Goal: Information Seeking & Learning: Learn about a topic

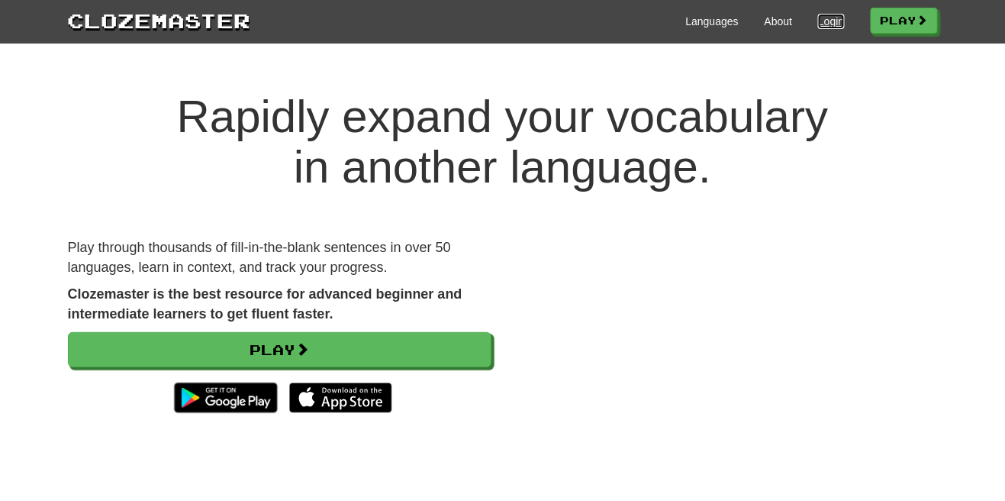
click at [824, 21] on link "Login" at bounding box center [831, 21] width 26 height 15
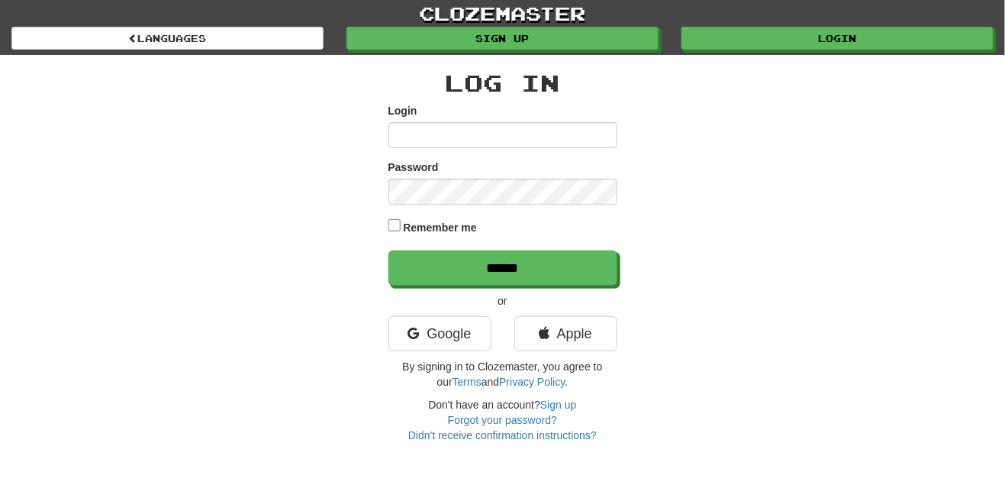
click at [424, 138] on input "Login" at bounding box center [502, 135] width 229 height 26
type input "*"
type input "**********"
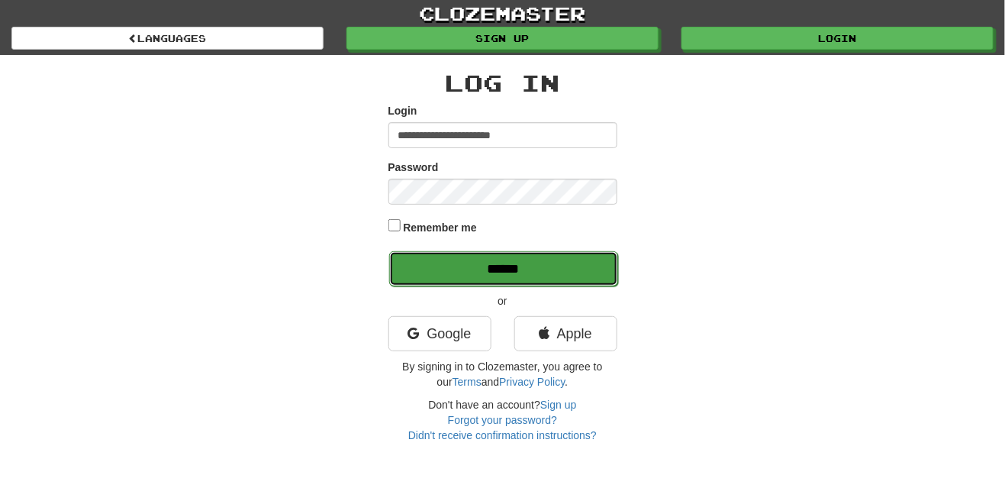
click at [523, 269] on input "******" at bounding box center [503, 268] width 229 height 35
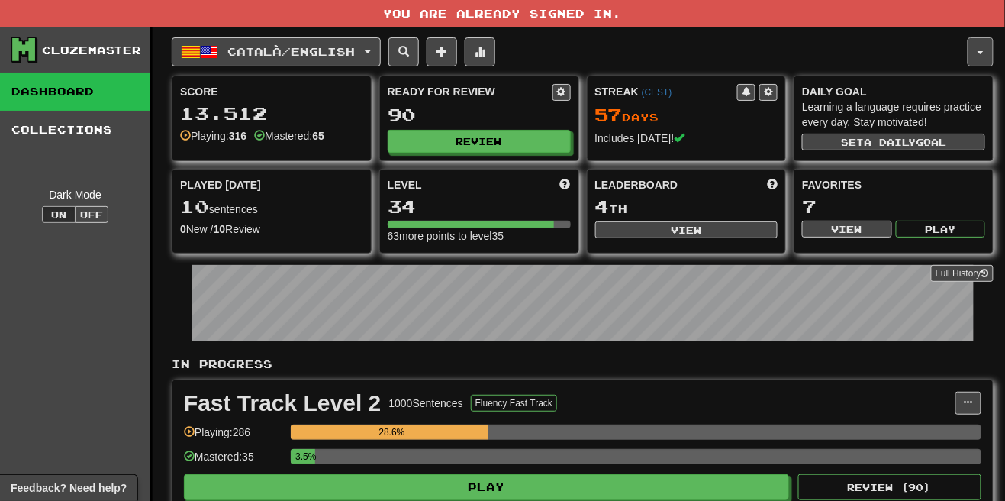
click at [985, 47] on button "button" at bounding box center [981, 51] width 26 height 29
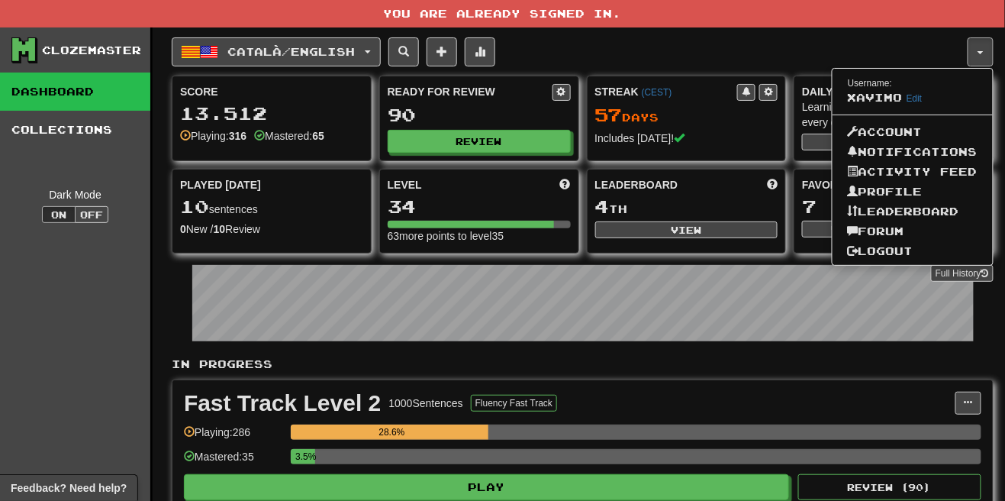
click at [666, 48] on div at bounding box center [502, 250] width 1005 height 501
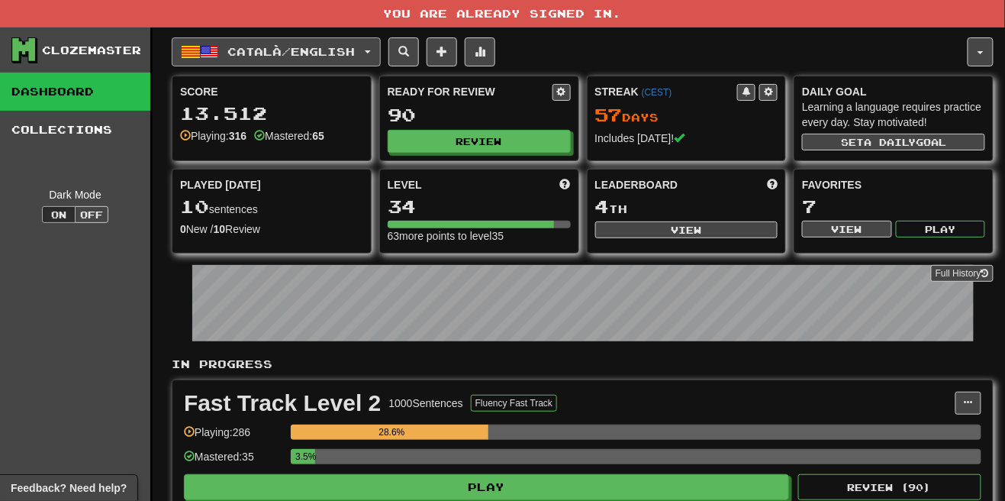
click at [376, 50] on button "Català / English" at bounding box center [276, 51] width 209 height 29
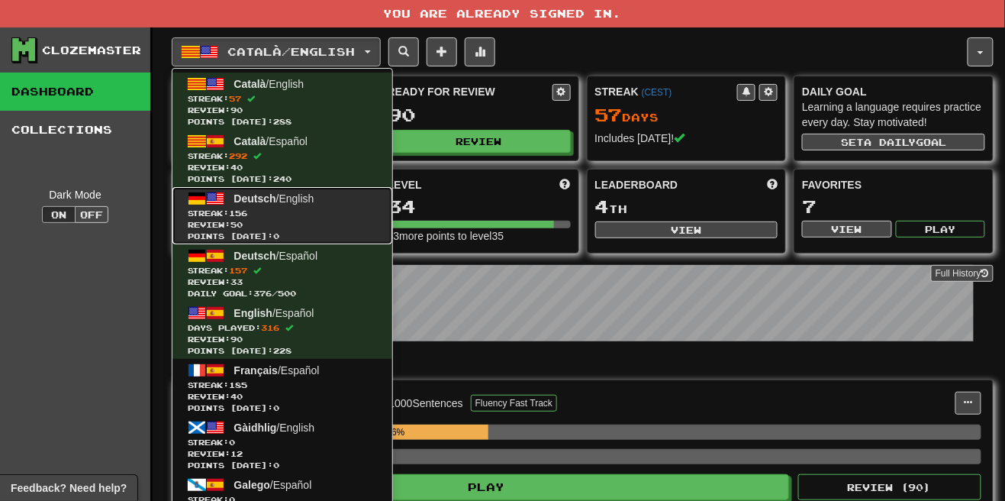
click at [262, 211] on span "Streak: 156" at bounding box center [282, 213] width 189 height 11
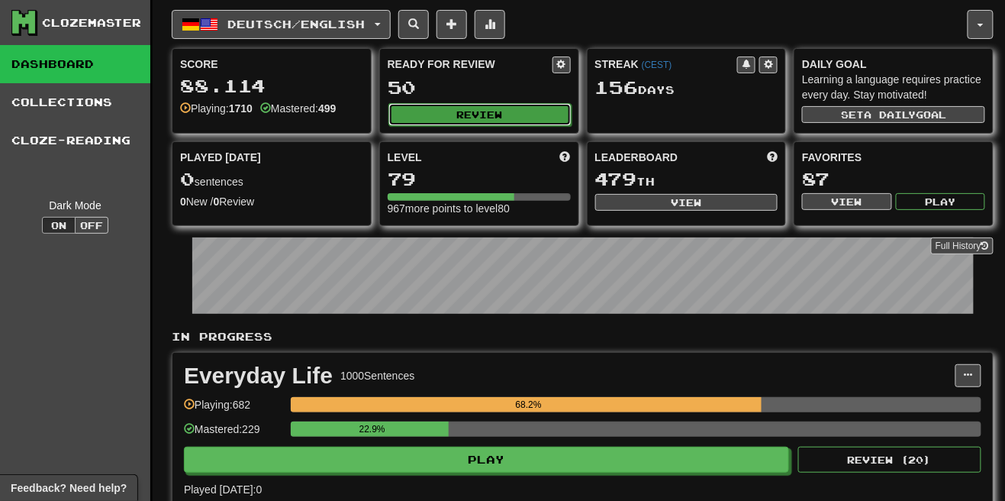
click at [488, 115] on button "Review" at bounding box center [479, 114] width 183 height 23
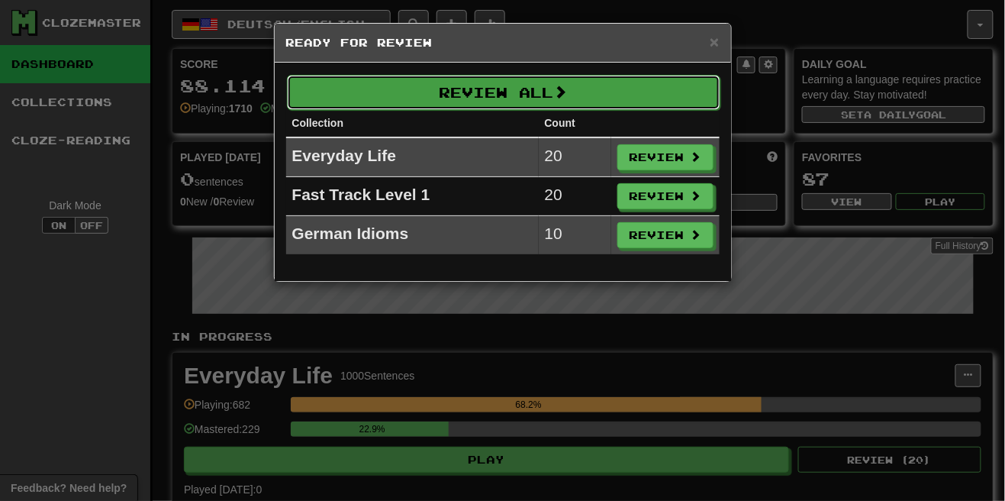
click at [577, 85] on button "Review All" at bounding box center [503, 92] width 433 height 35
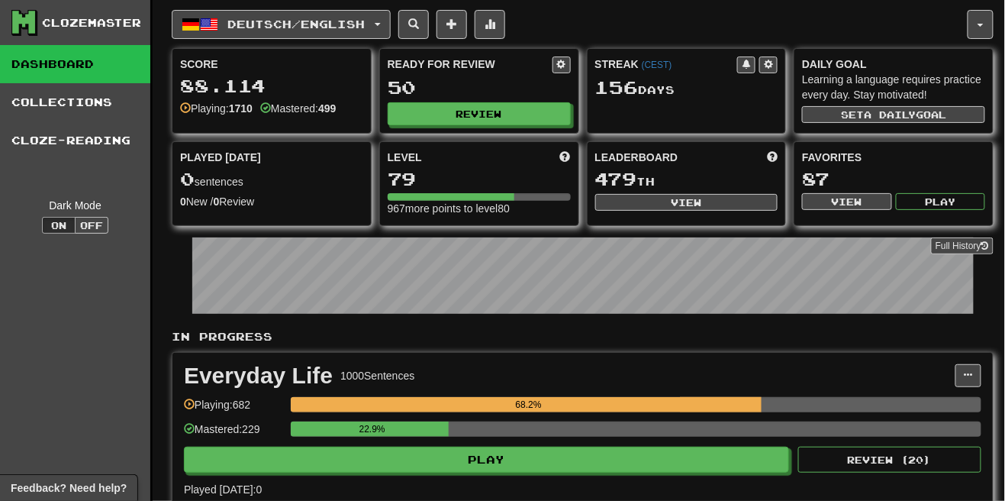
select select "**"
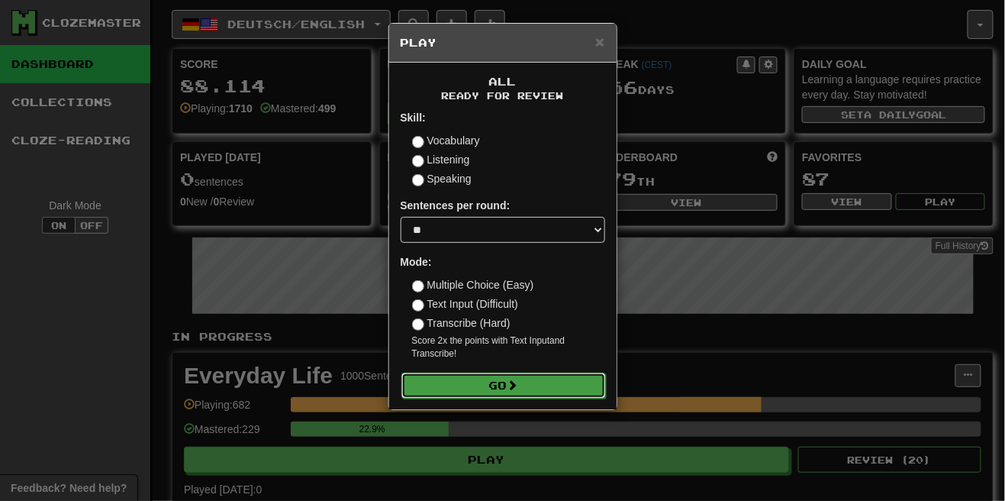
click at [525, 379] on button "Go" at bounding box center [503, 385] width 205 height 26
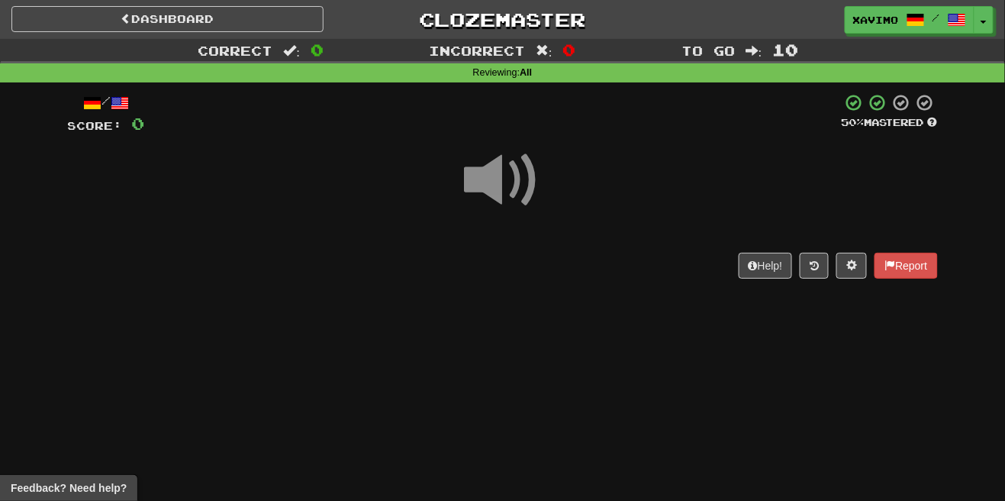
click at [507, 172] on span at bounding box center [503, 180] width 76 height 76
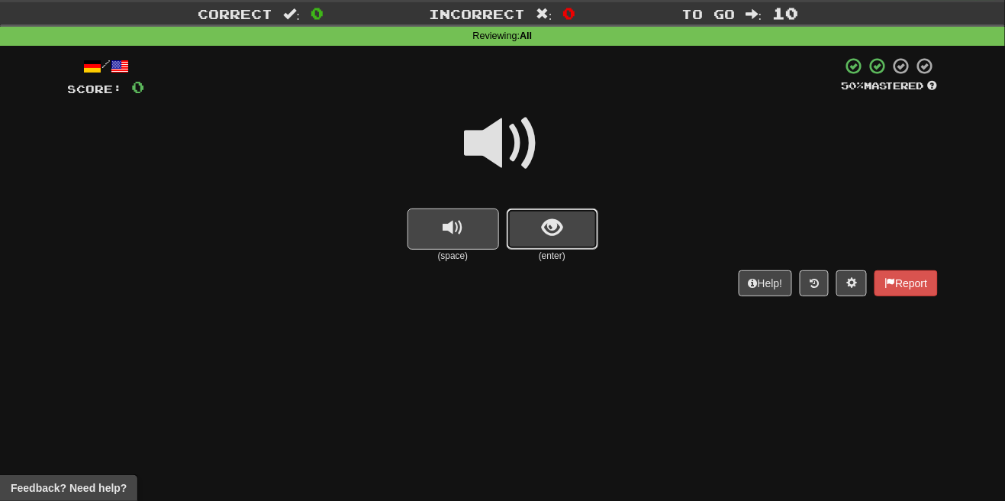
click at [560, 221] on span "show sentence" at bounding box center [552, 228] width 21 height 21
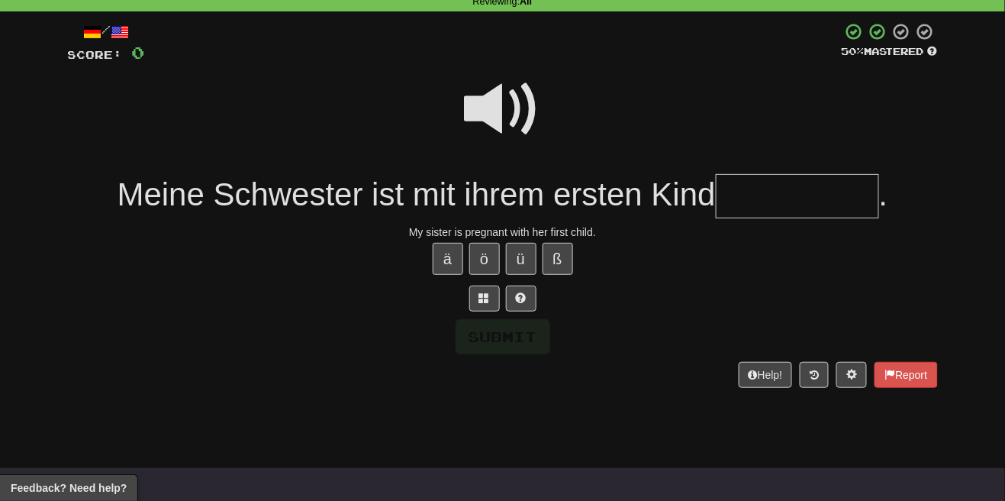
scroll to position [110, 0]
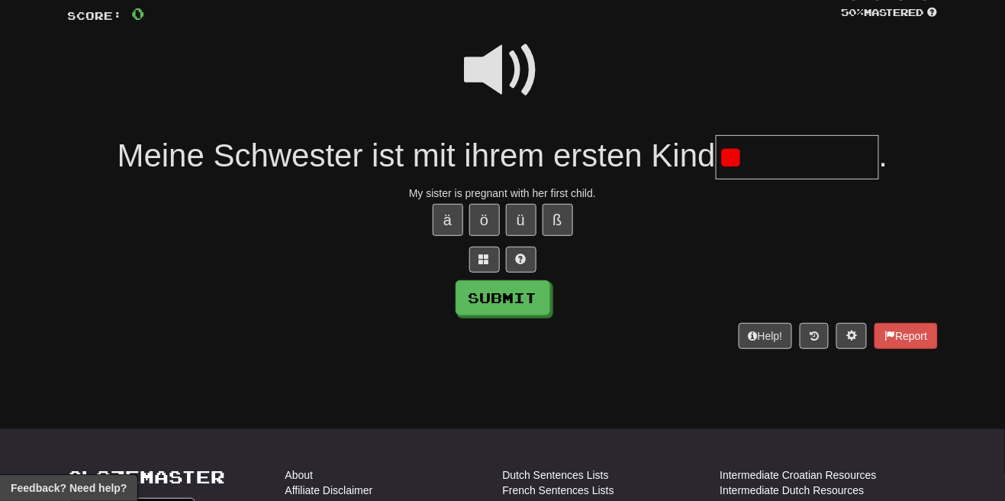
type input "*"
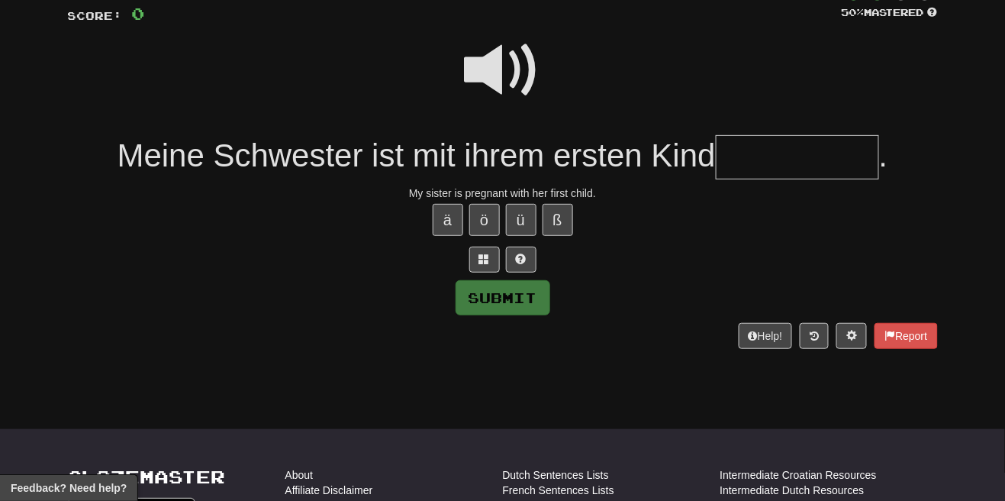
type input "*"
click at [505, 63] on span at bounding box center [503, 70] width 76 height 76
click at [753, 159] on input "text" at bounding box center [797, 157] width 163 height 45
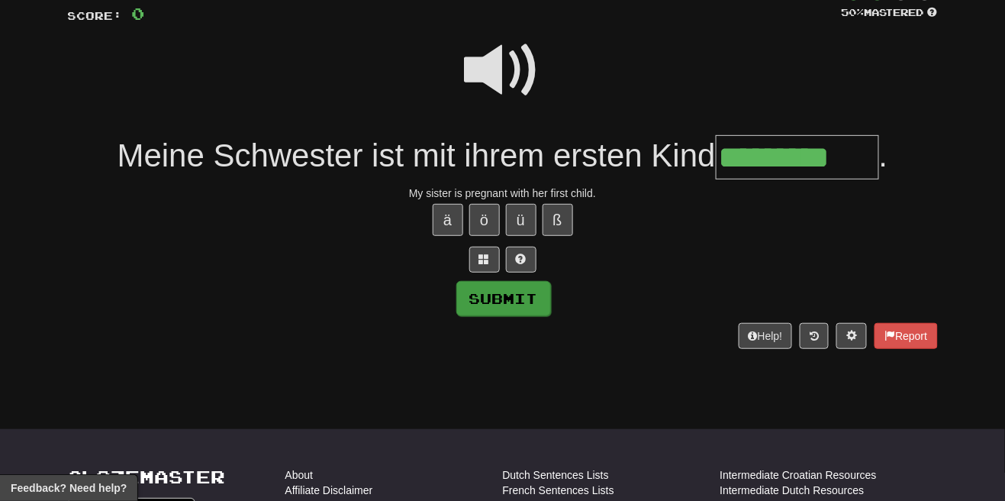
type input "*********"
click at [521, 301] on button "Submit" at bounding box center [503, 298] width 95 height 35
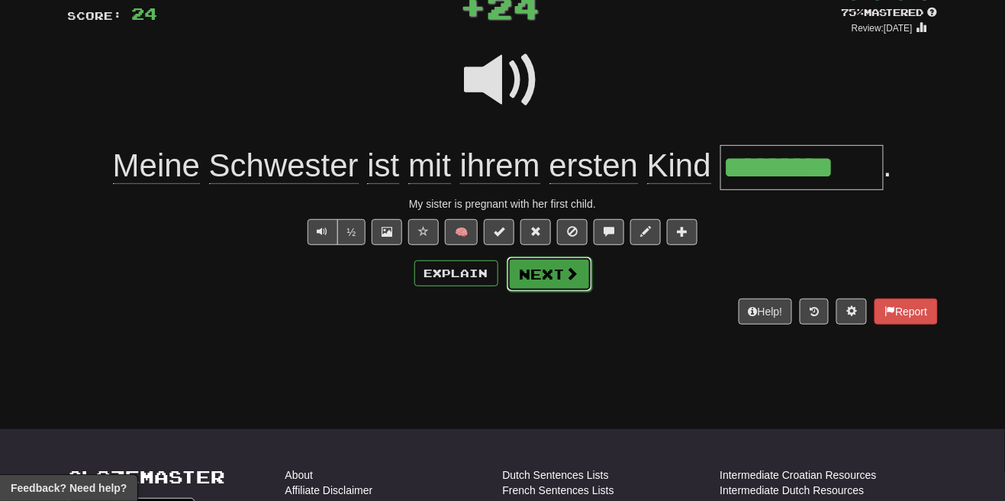
click at [569, 278] on span at bounding box center [573, 273] width 14 height 14
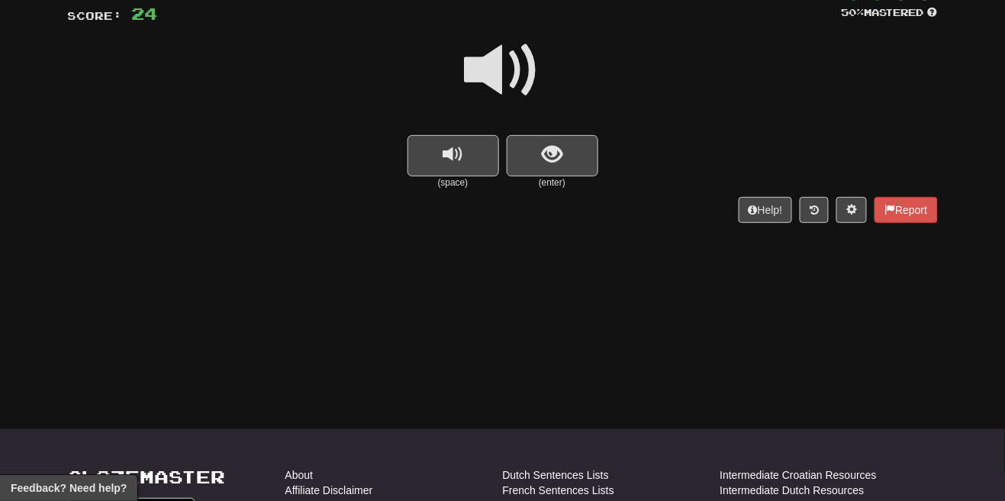
click at [513, 74] on span at bounding box center [503, 70] width 76 height 76
click at [538, 159] on button "show sentence" at bounding box center [553, 155] width 92 height 41
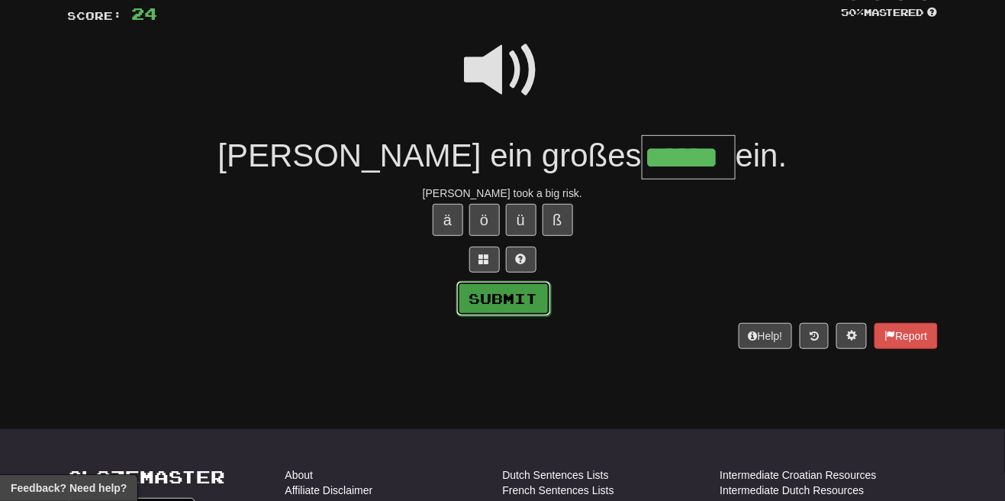
click at [525, 311] on button "Submit" at bounding box center [503, 298] width 95 height 35
type input "******"
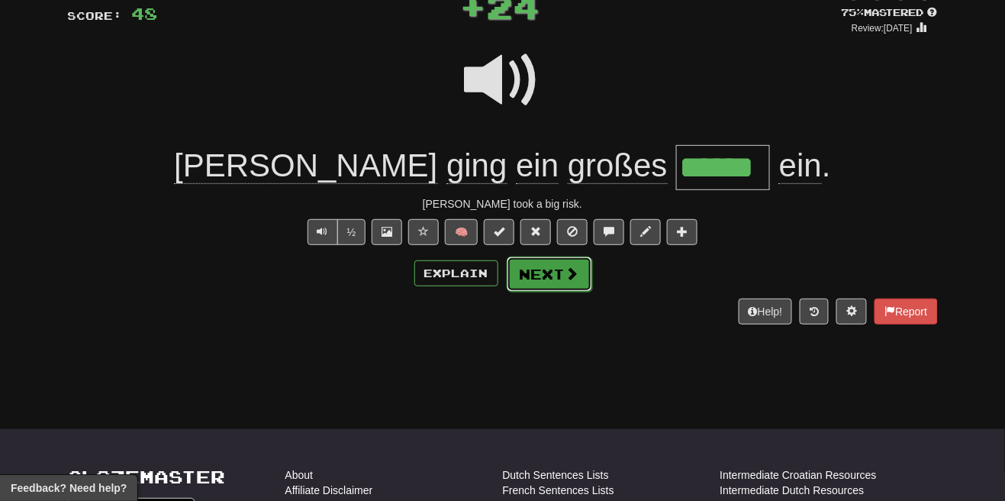
click at [562, 288] on button "Next" at bounding box center [549, 273] width 85 height 35
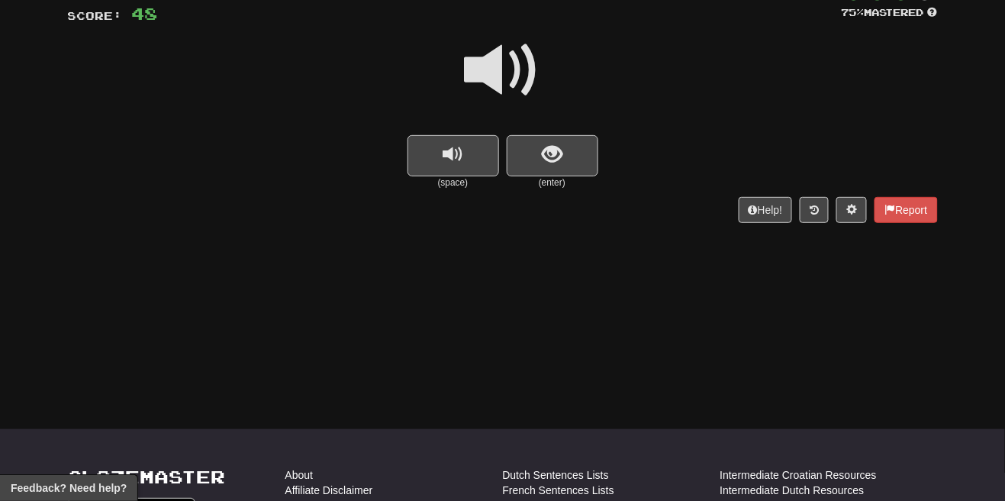
click at [527, 76] on span at bounding box center [503, 70] width 76 height 76
click at [547, 159] on span "show sentence" at bounding box center [552, 154] width 21 height 21
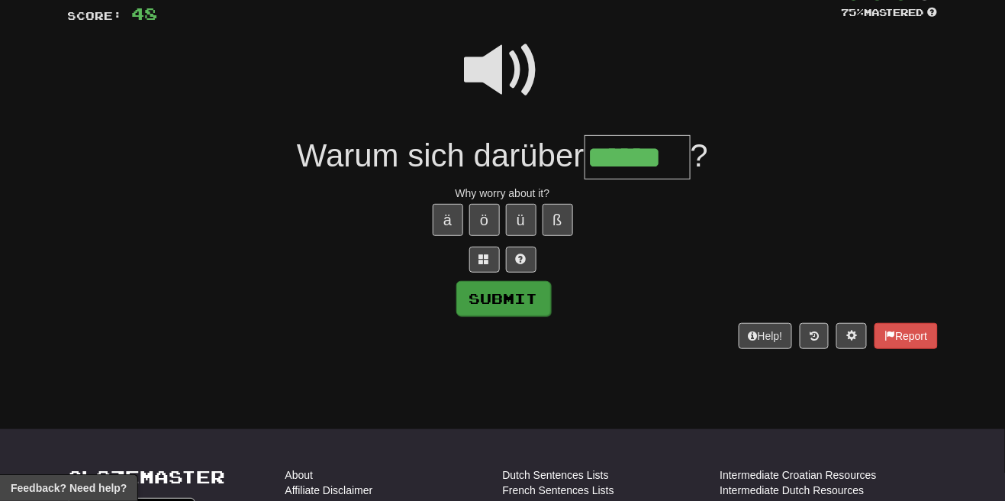
type input "******"
click at [530, 301] on button "Submit" at bounding box center [503, 298] width 95 height 35
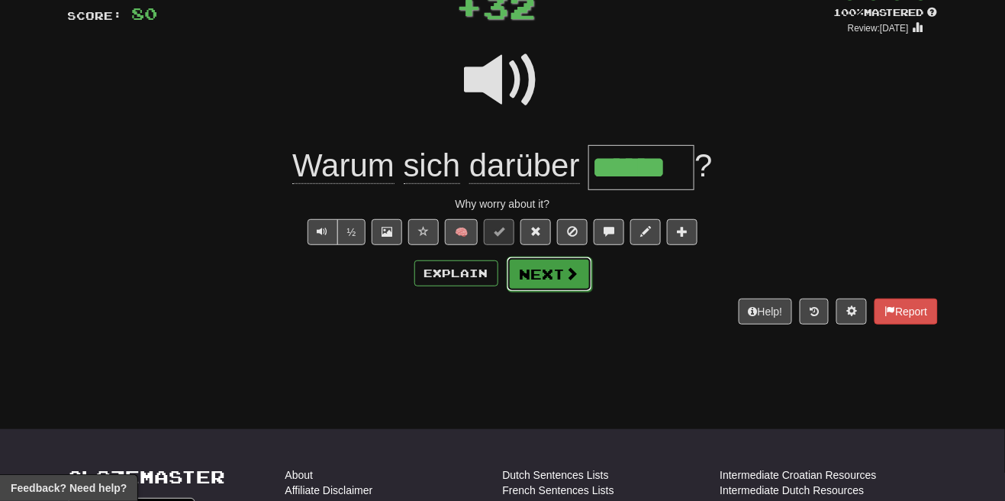
click at [562, 281] on button "Next" at bounding box center [549, 273] width 85 height 35
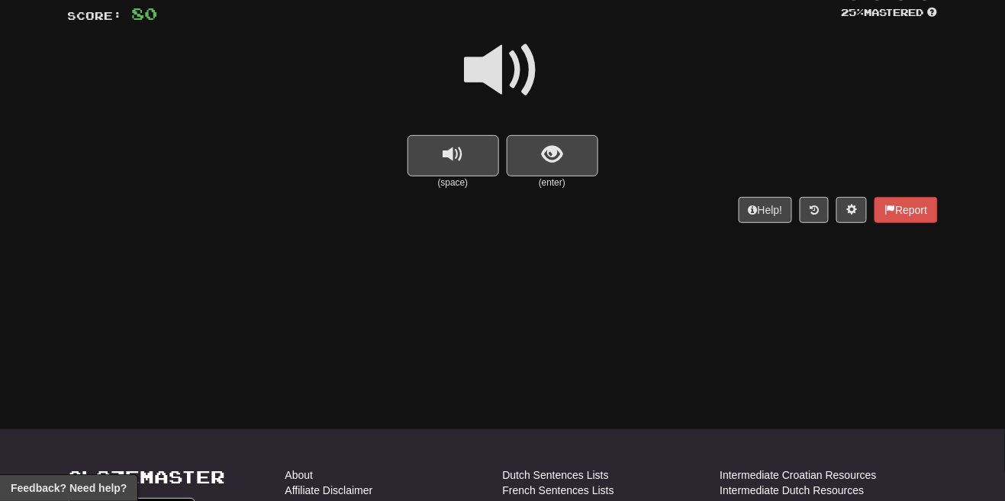
click at [519, 73] on span at bounding box center [503, 70] width 76 height 76
click at [550, 168] on button "show sentence" at bounding box center [553, 155] width 92 height 41
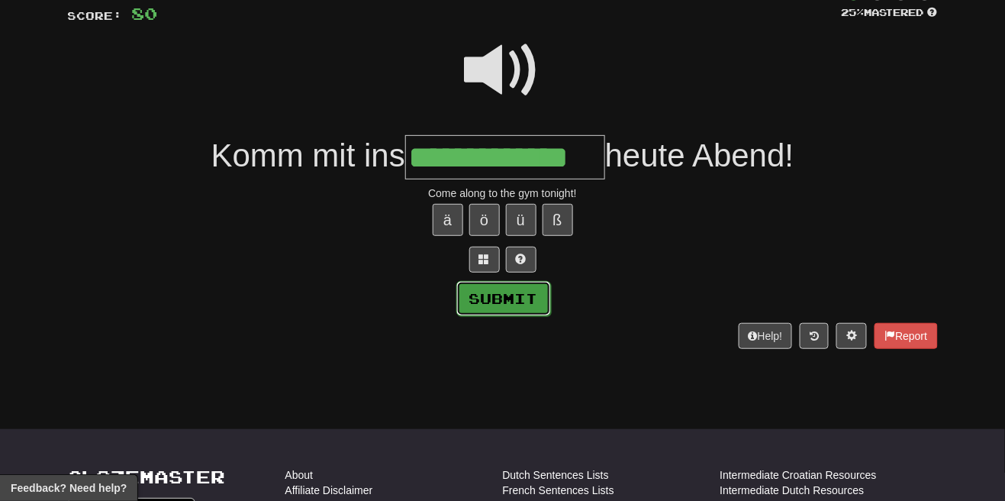
click at [532, 304] on button "Submit" at bounding box center [503, 298] width 95 height 35
type input "**********"
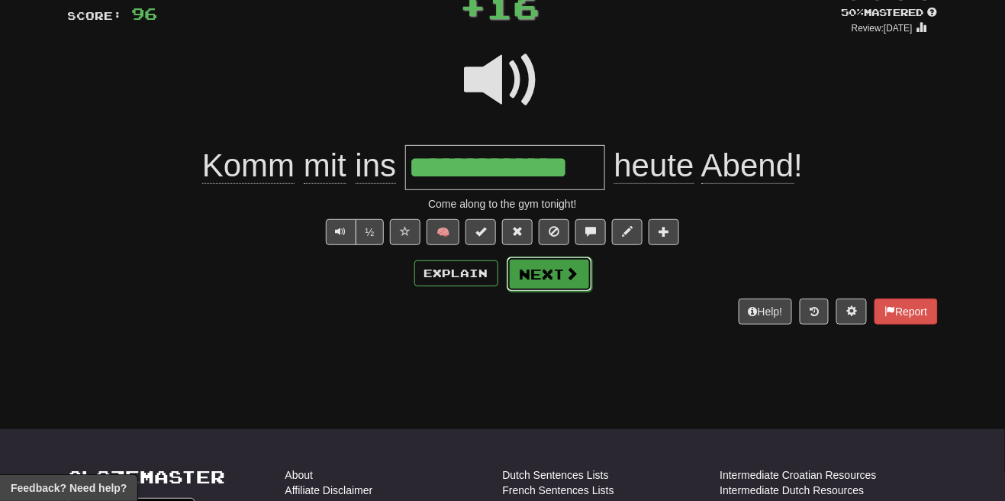
click at [569, 287] on button "Next" at bounding box center [549, 273] width 85 height 35
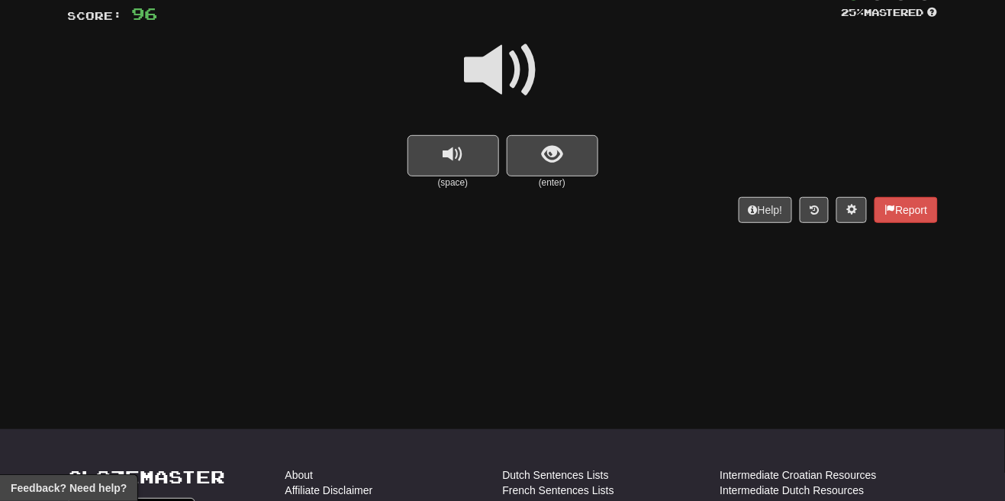
click at [523, 79] on span at bounding box center [503, 70] width 76 height 76
click at [543, 165] on span "show sentence" at bounding box center [552, 154] width 21 height 21
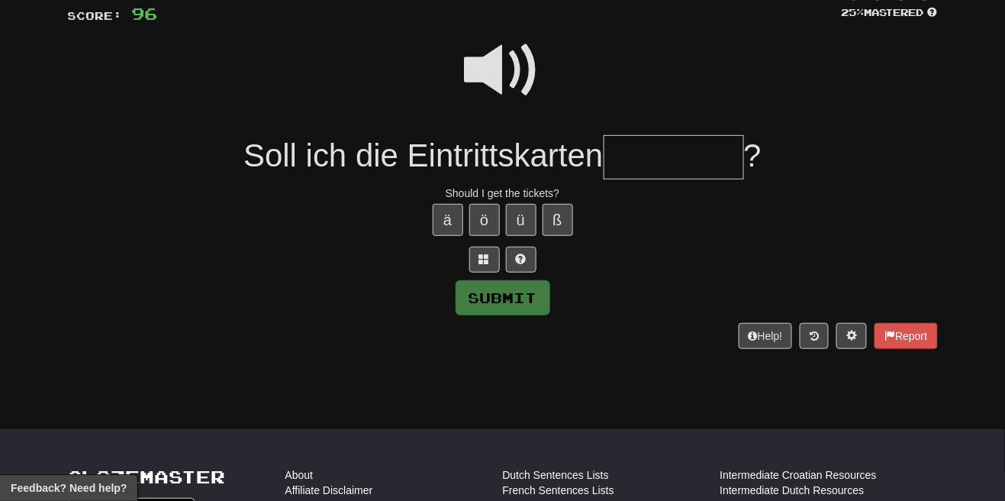
click at [523, 66] on span at bounding box center [503, 70] width 76 height 76
click at [643, 160] on input "text" at bounding box center [674, 157] width 140 height 45
type input "*"
click at [504, 77] on span at bounding box center [503, 70] width 76 height 76
click at [676, 152] on input "**" at bounding box center [674, 157] width 140 height 45
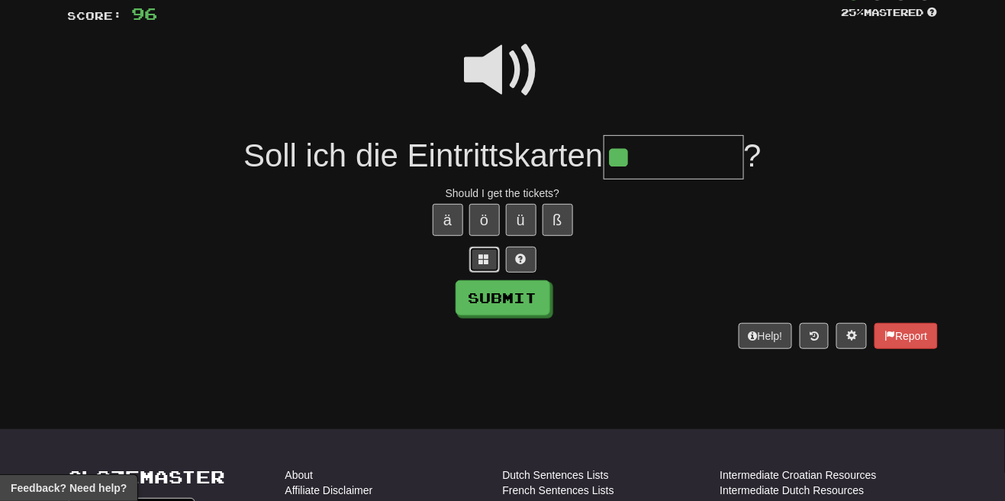
click at [476, 263] on button at bounding box center [484, 260] width 31 height 26
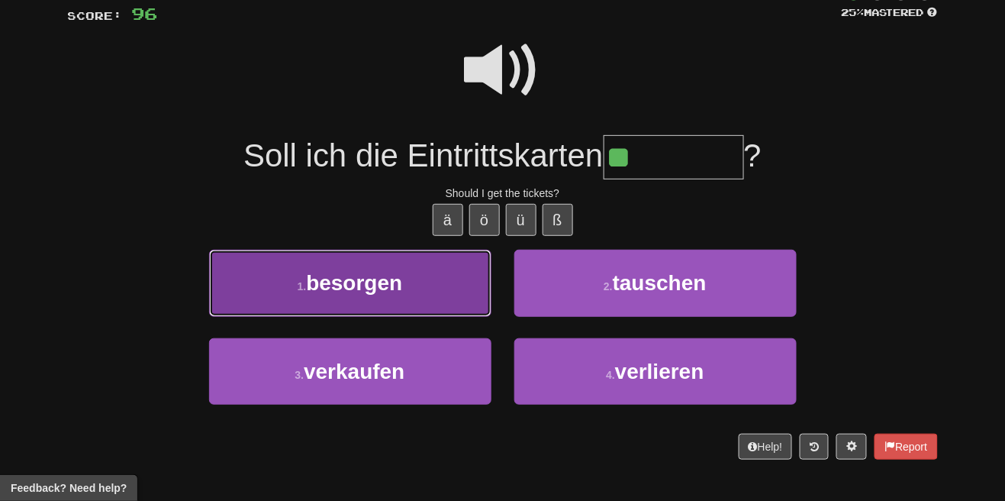
click at [445, 295] on button "1 . besorgen" at bounding box center [350, 283] width 282 height 66
type input "********"
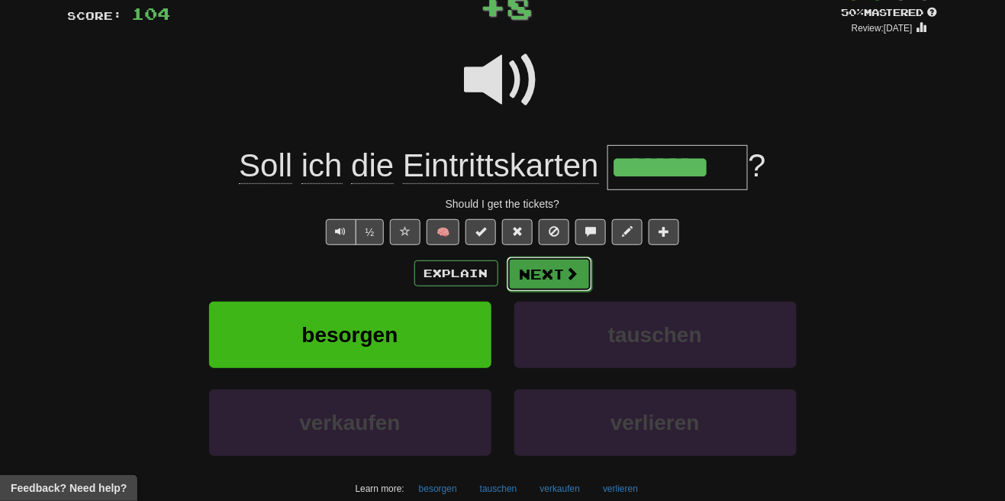
click at [558, 276] on button "Next" at bounding box center [549, 273] width 85 height 35
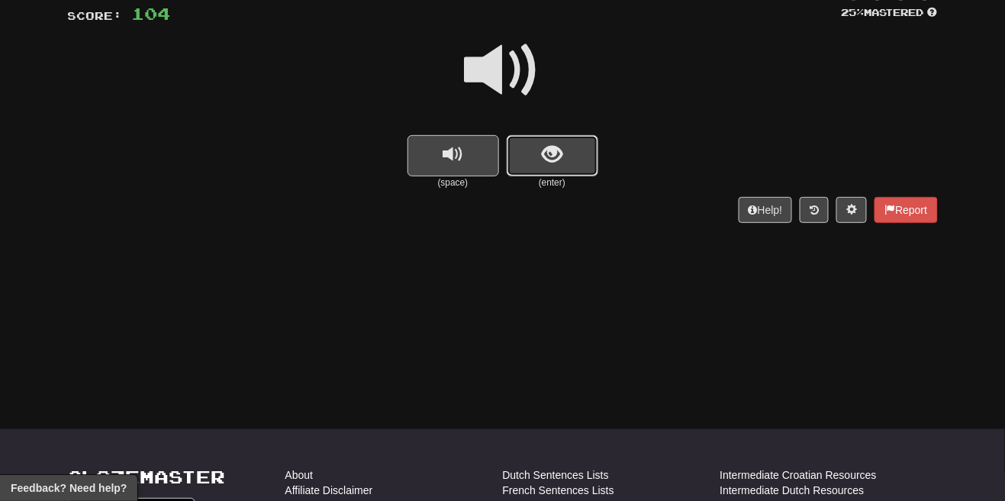
click at [558, 147] on span "show sentence" at bounding box center [552, 154] width 21 height 21
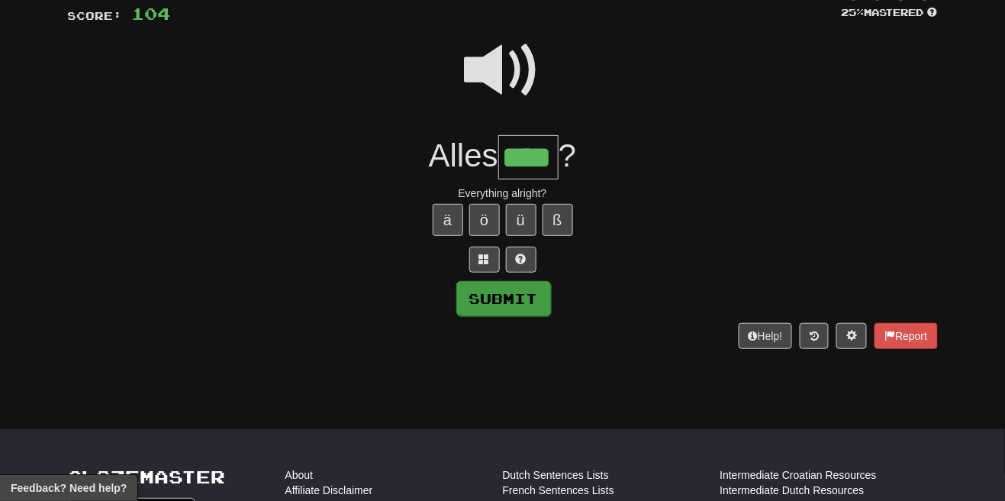
type input "****"
click at [513, 303] on button "Submit" at bounding box center [503, 298] width 95 height 35
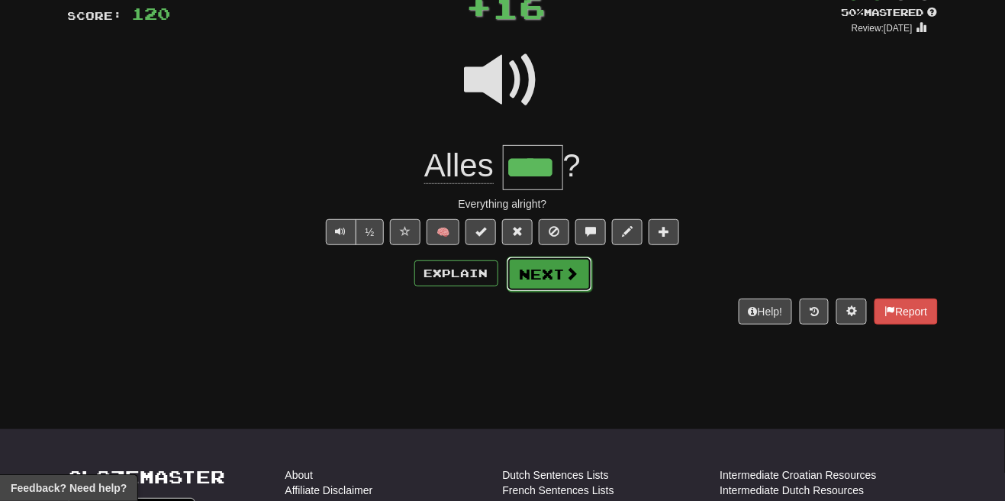
click at [564, 280] on button "Next" at bounding box center [549, 273] width 85 height 35
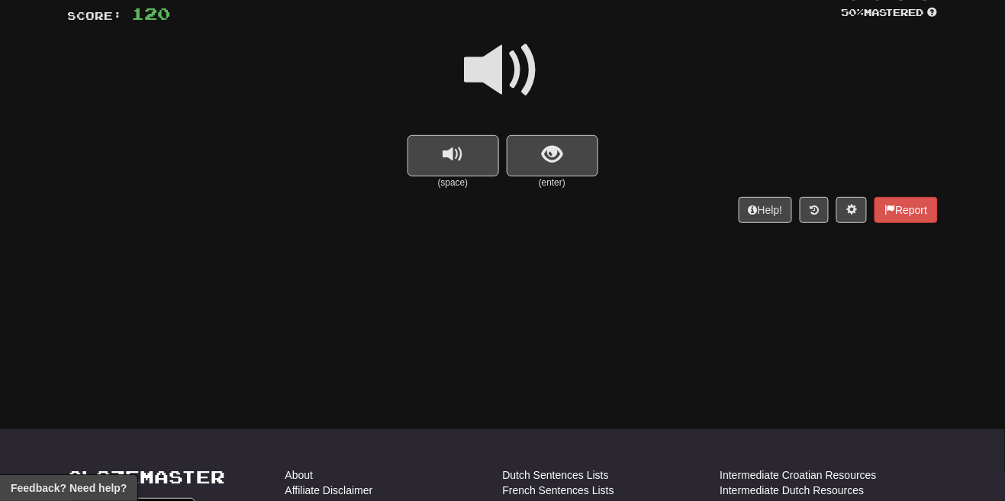
click at [508, 70] on span at bounding box center [503, 70] width 76 height 76
click at [565, 163] on button "show sentence" at bounding box center [553, 155] width 92 height 41
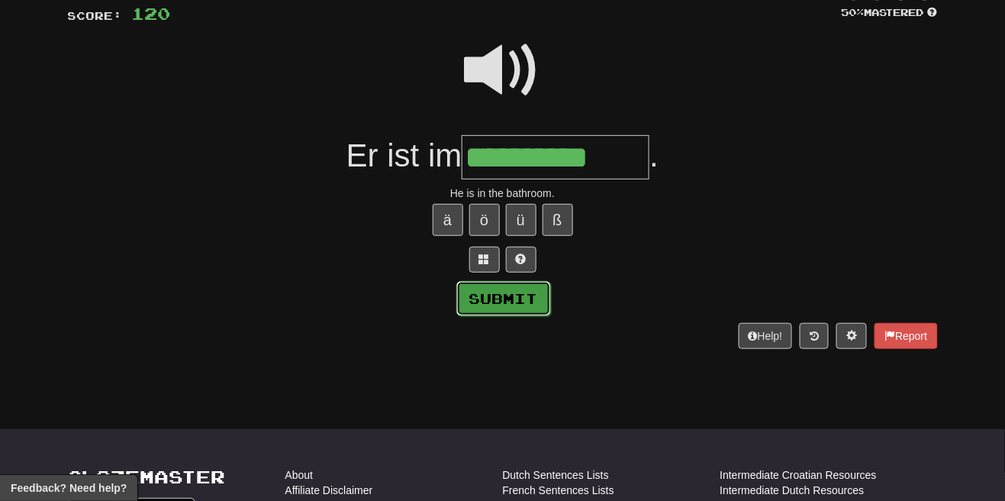
click at [520, 313] on button "Submit" at bounding box center [503, 298] width 95 height 35
type input "**********"
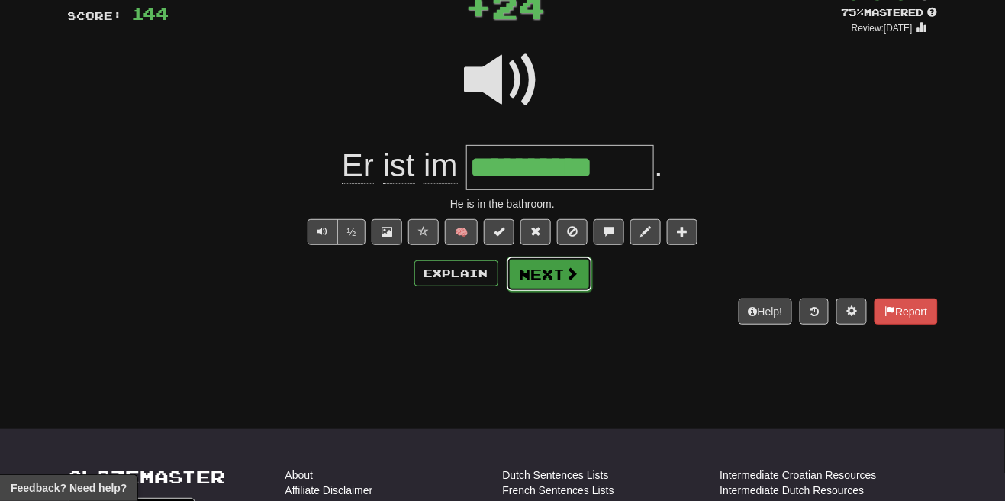
click at [561, 276] on button "Next" at bounding box center [549, 273] width 85 height 35
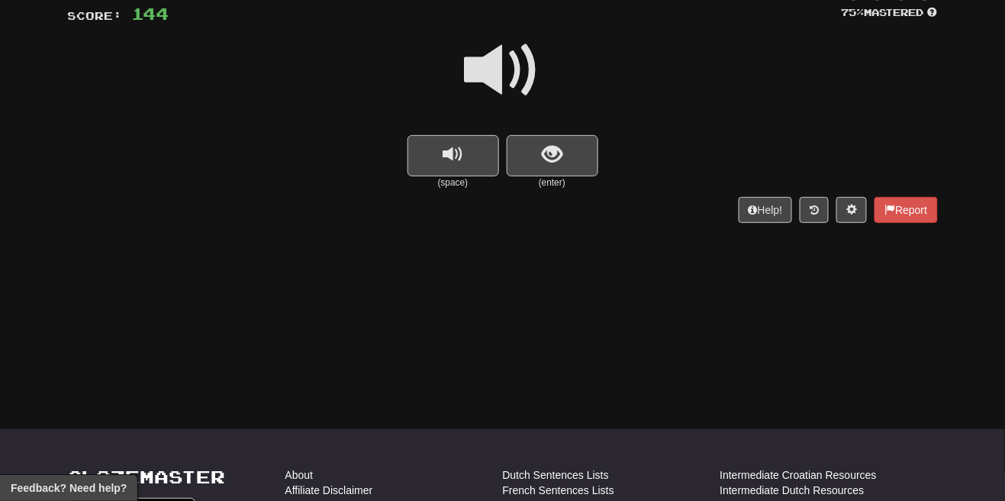
click at [514, 80] on span at bounding box center [503, 70] width 76 height 76
click at [556, 151] on span "show sentence" at bounding box center [552, 154] width 21 height 21
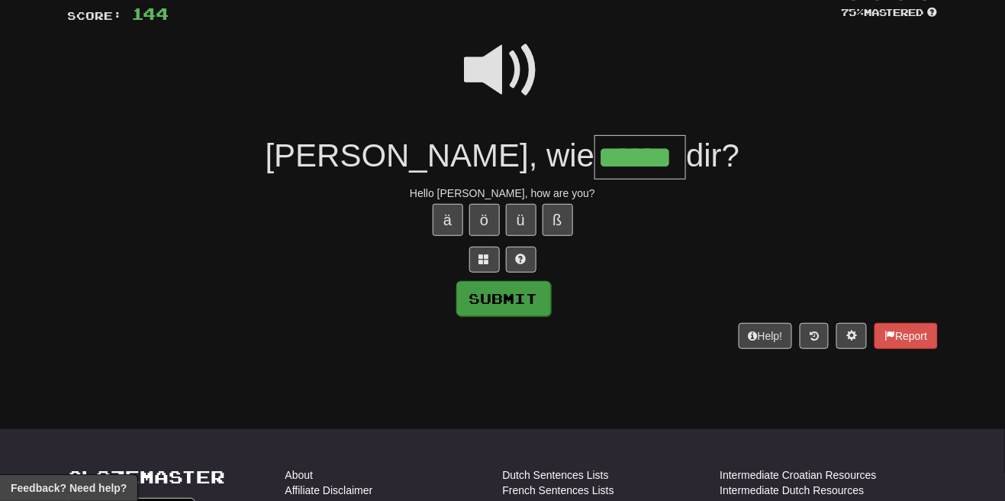
type input "******"
click at [538, 305] on button "Submit" at bounding box center [503, 298] width 95 height 35
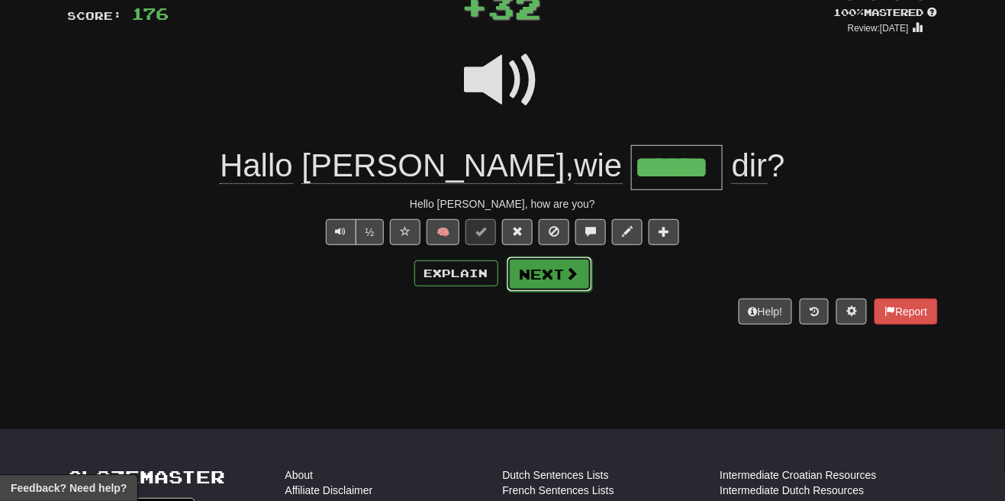
click at [575, 273] on span at bounding box center [573, 273] width 14 height 14
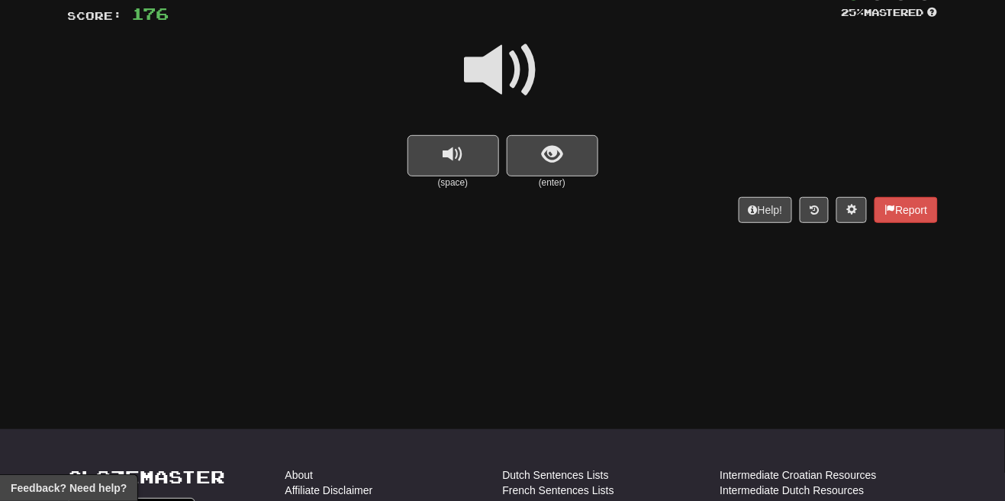
click at [510, 72] on span at bounding box center [503, 70] width 76 height 76
click at [553, 145] on span "show sentence" at bounding box center [552, 154] width 21 height 21
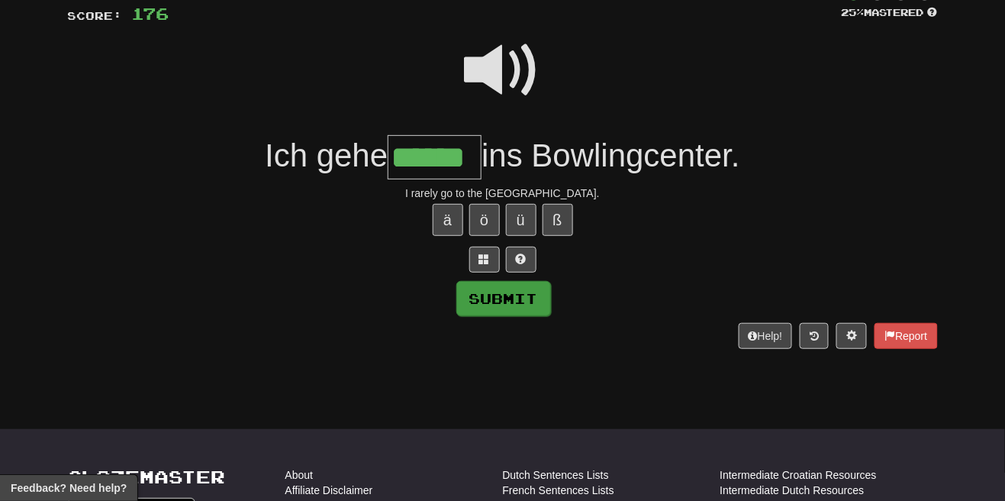
type input "******"
click at [532, 300] on button "Submit" at bounding box center [503, 298] width 95 height 35
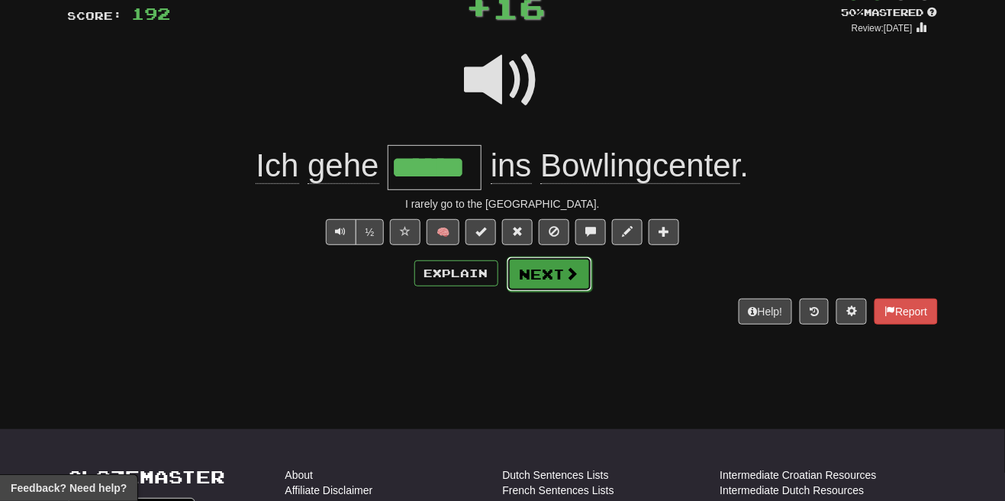
click at [556, 276] on button "Next" at bounding box center [549, 273] width 85 height 35
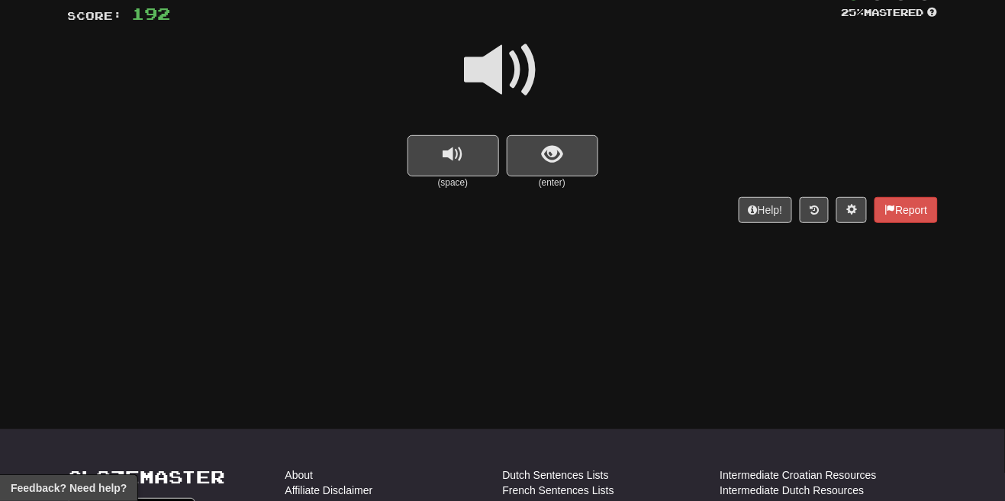
click at [518, 76] on span at bounding box center [503, 70] width 76 height 76
click at [546, 150] on span "show sentence" at bounding box center [552, 154] width 21 height 21
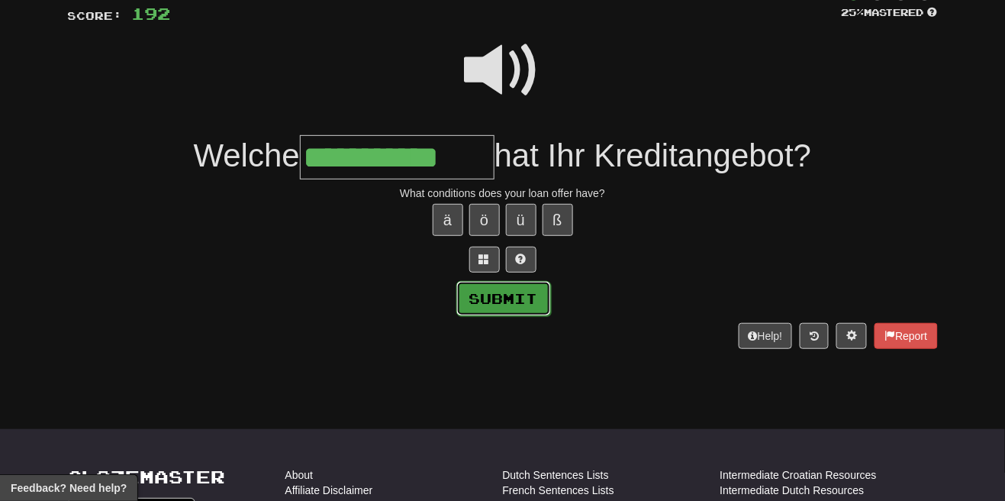
click at [525, 303] on button "Submit" at bounding box center [503, 298] width 95 height 35
type input "**********"
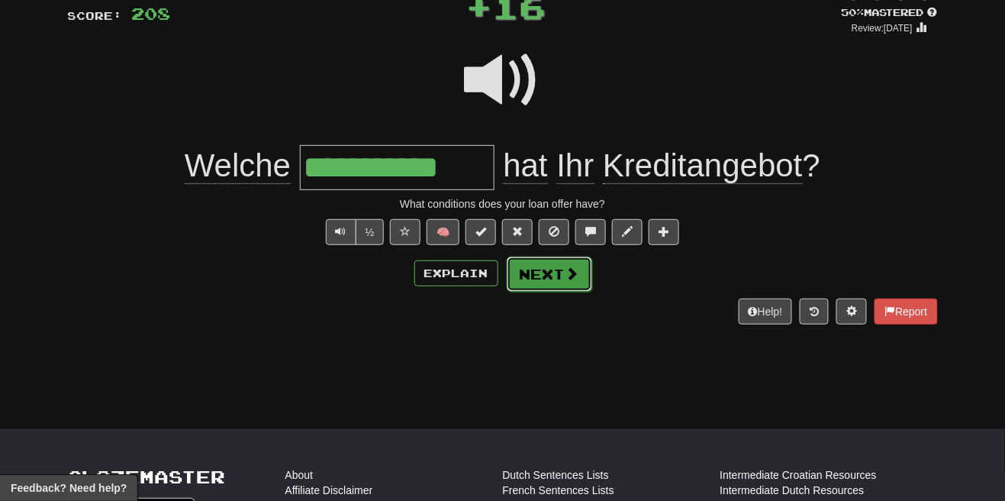
click at [572, 279] on span at bounding box center [573, 273] width 14 height 14
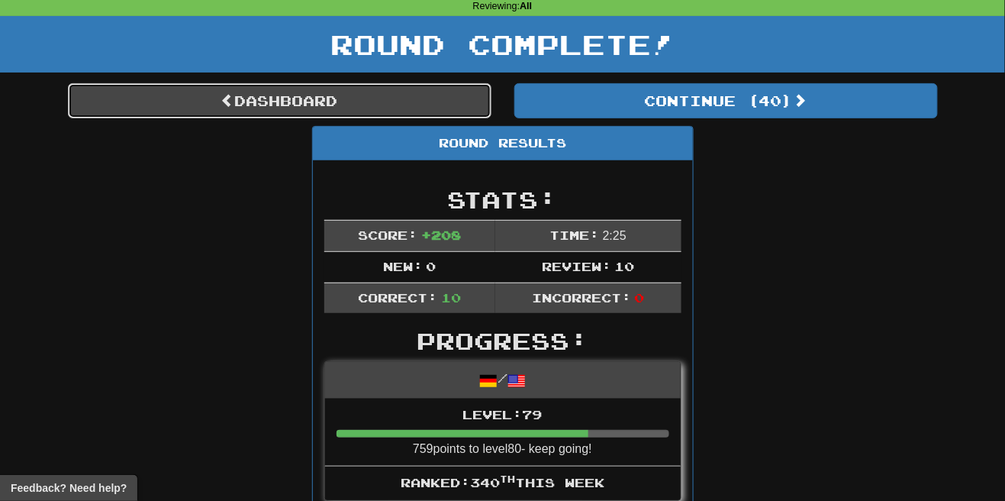
click at [354, 103] on link "Dashboard" at bounding box center [280, 100] width 424 height 35
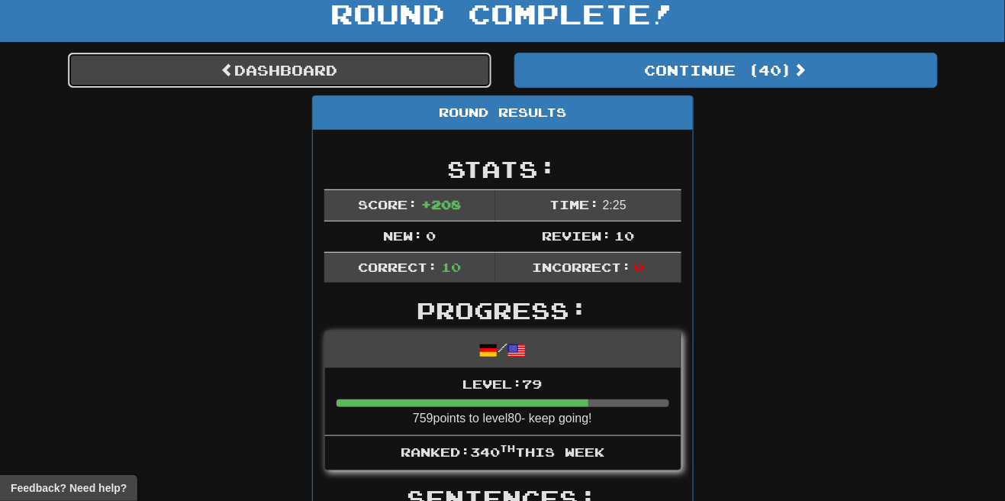
scroll to position [140, 0]
